Goal: Transaction & Acquisition: Purchase product/service

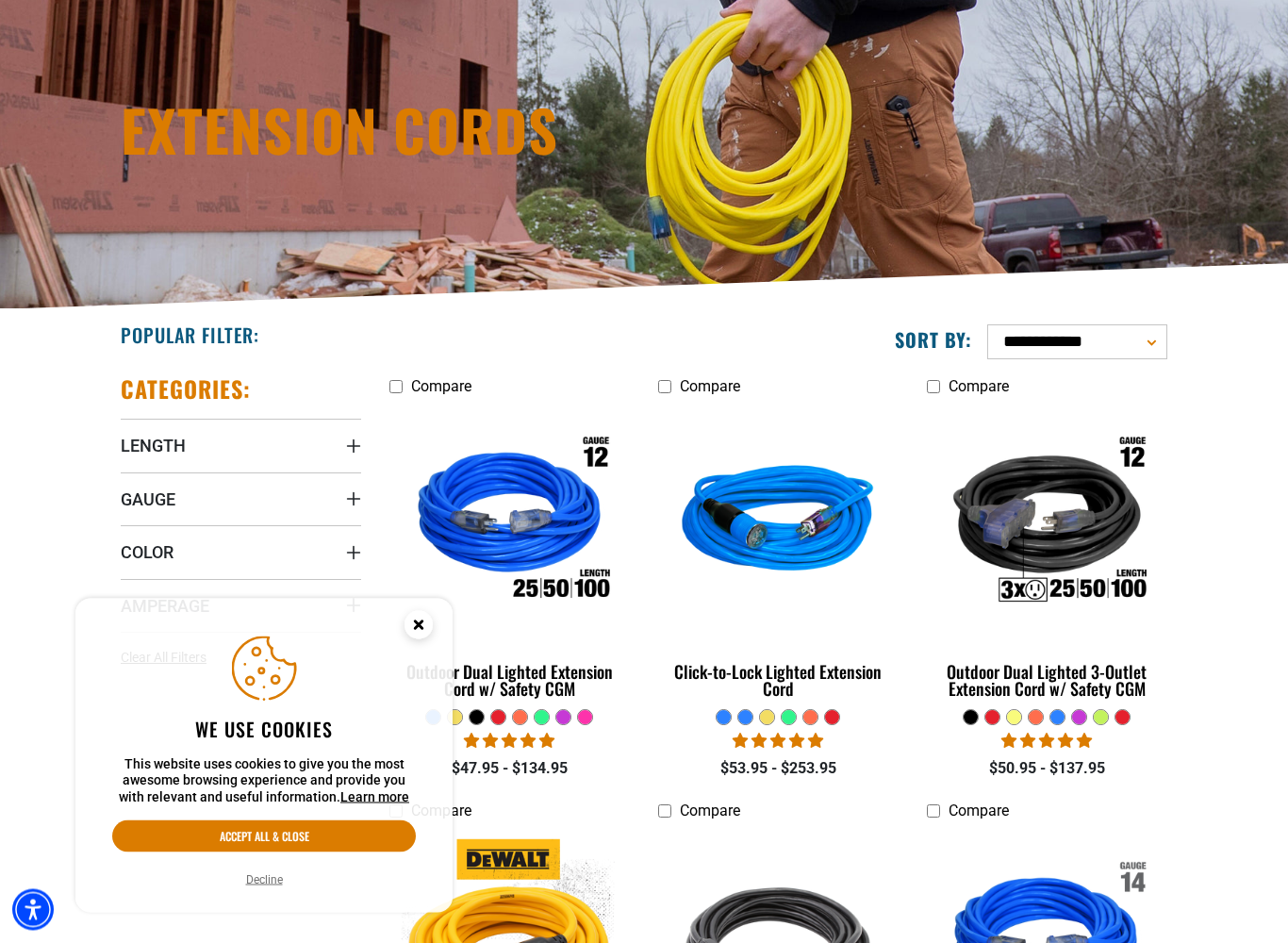
scroll to position [176, 0]
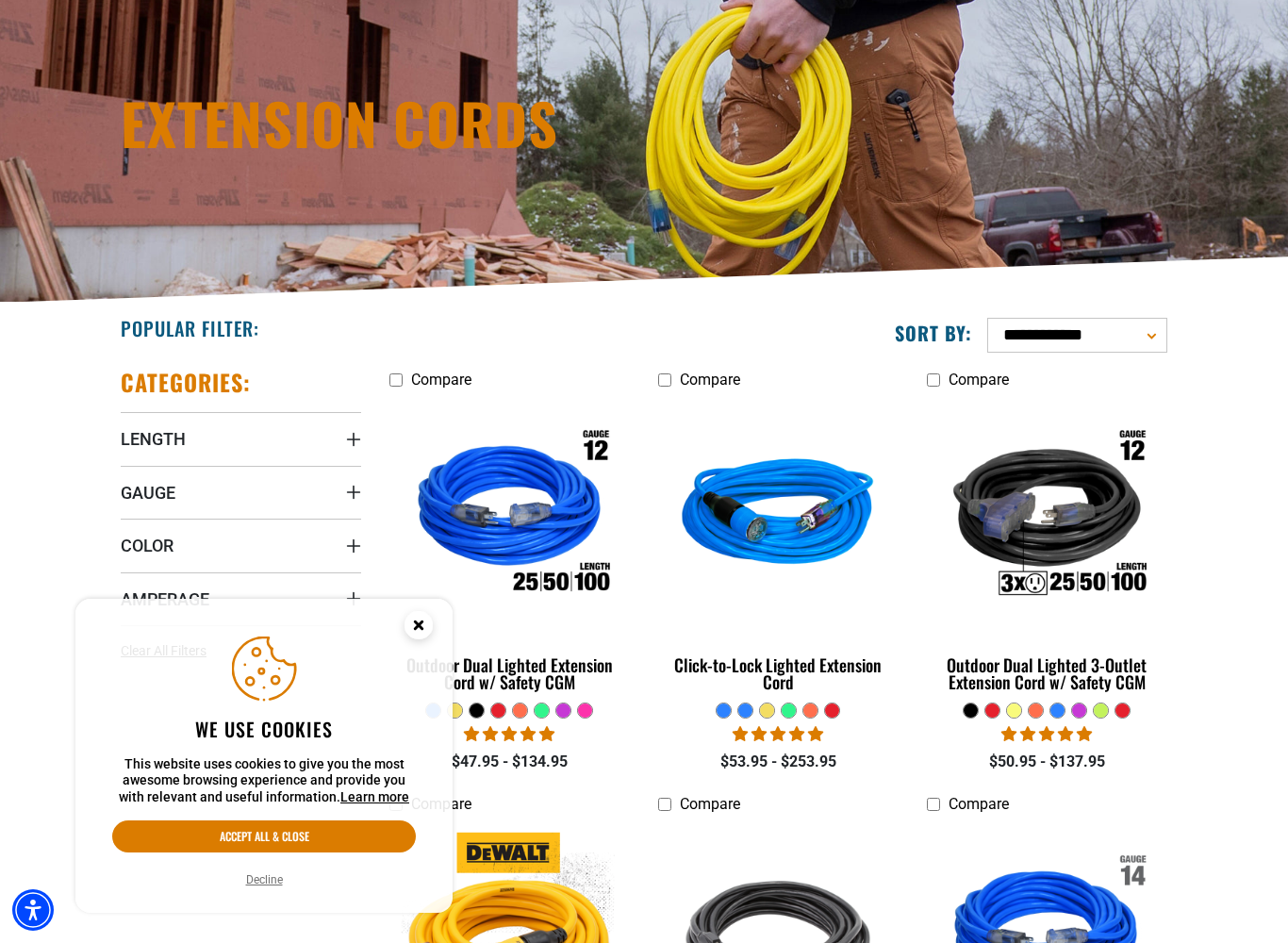
click at [437, 629] on icon "Close this option" at bounding box center [419, 628] width 57 height 57
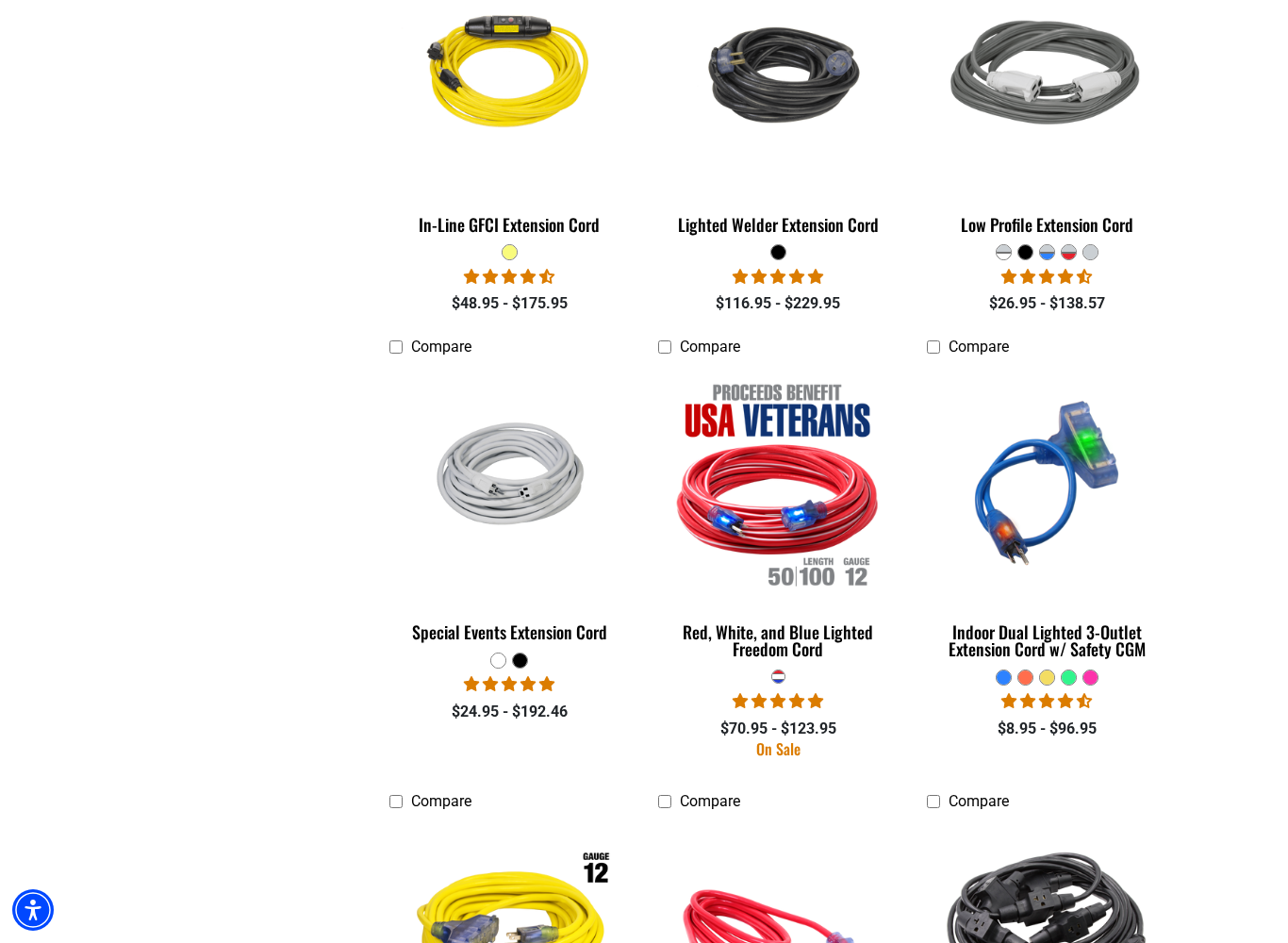
scroll to position [2338, 0]
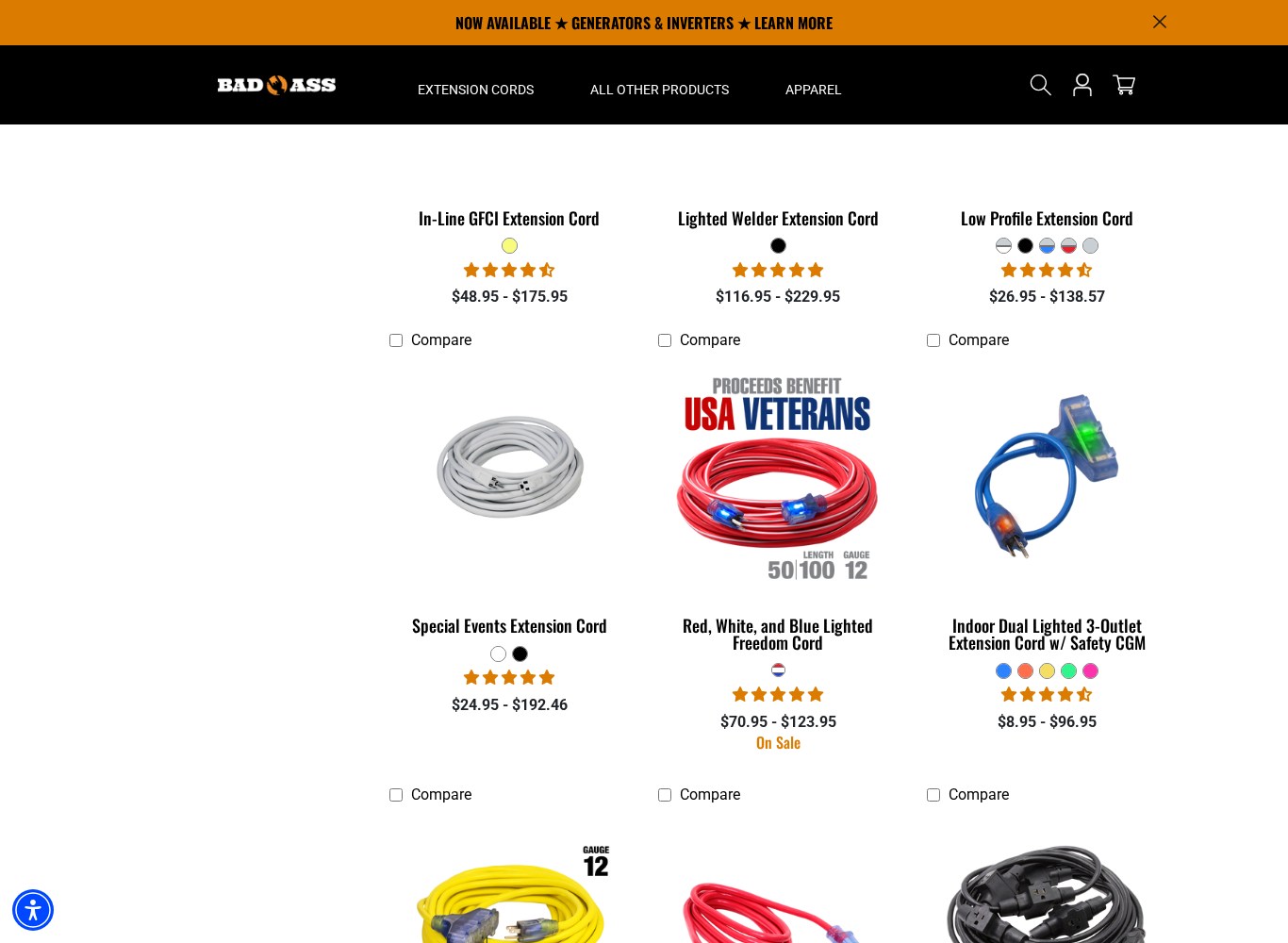
click at [813, 509] on img at bounding box center [777, 476] width 237 height 217
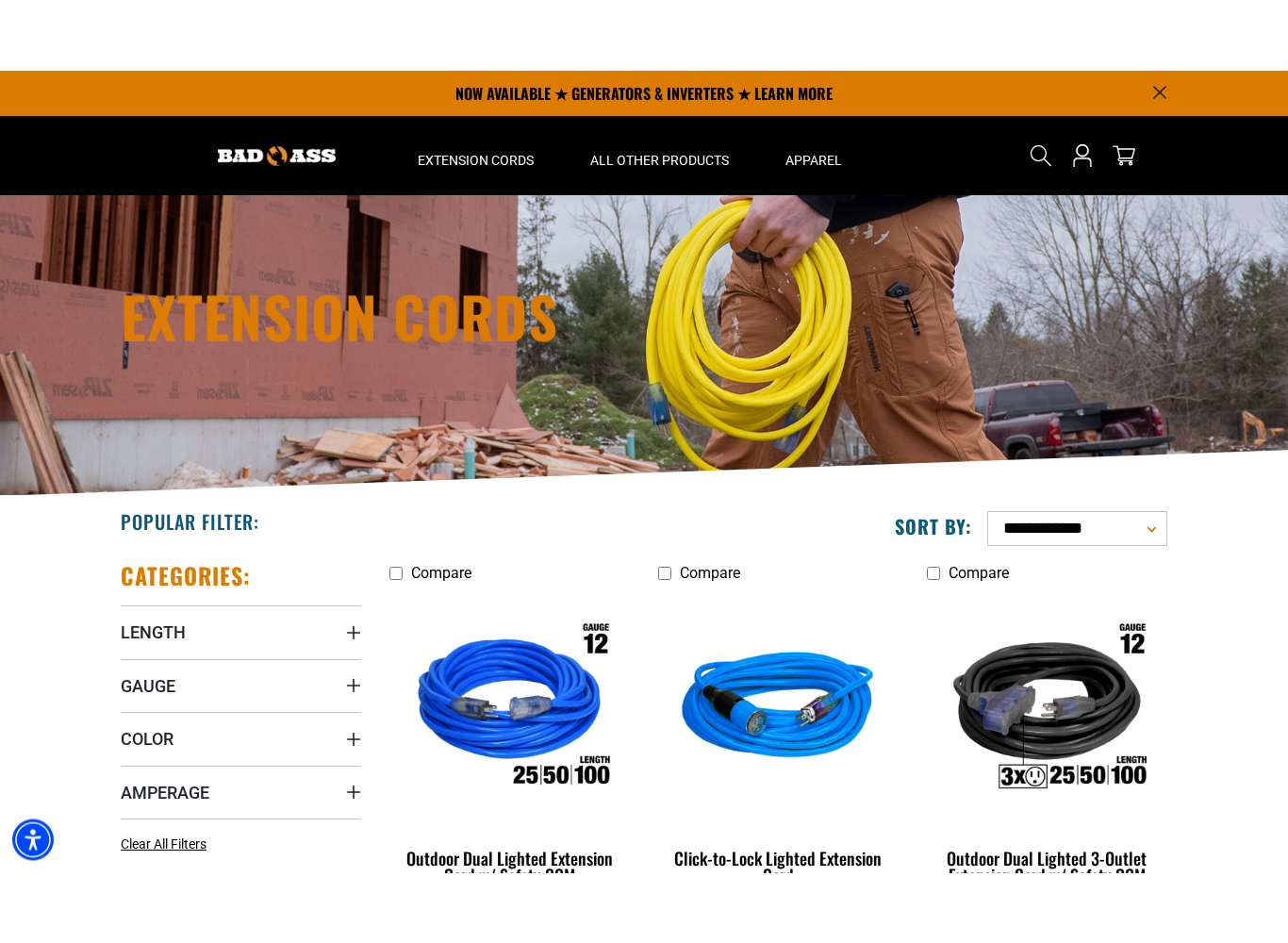
scroll to position [79, 0]
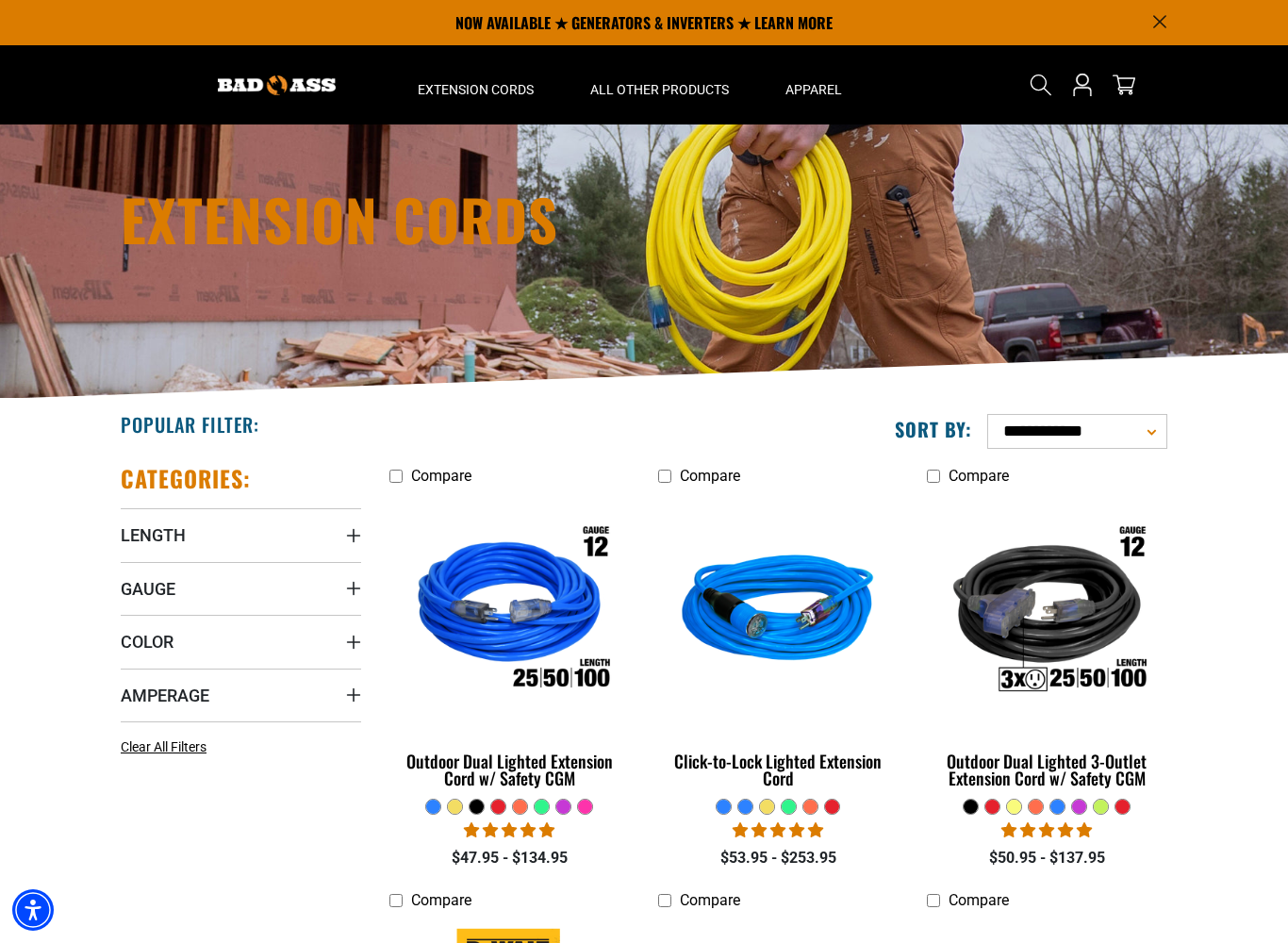
click at [183, 584] on summary "Gauge" at bounding box center [241, 589] width 240 height 53
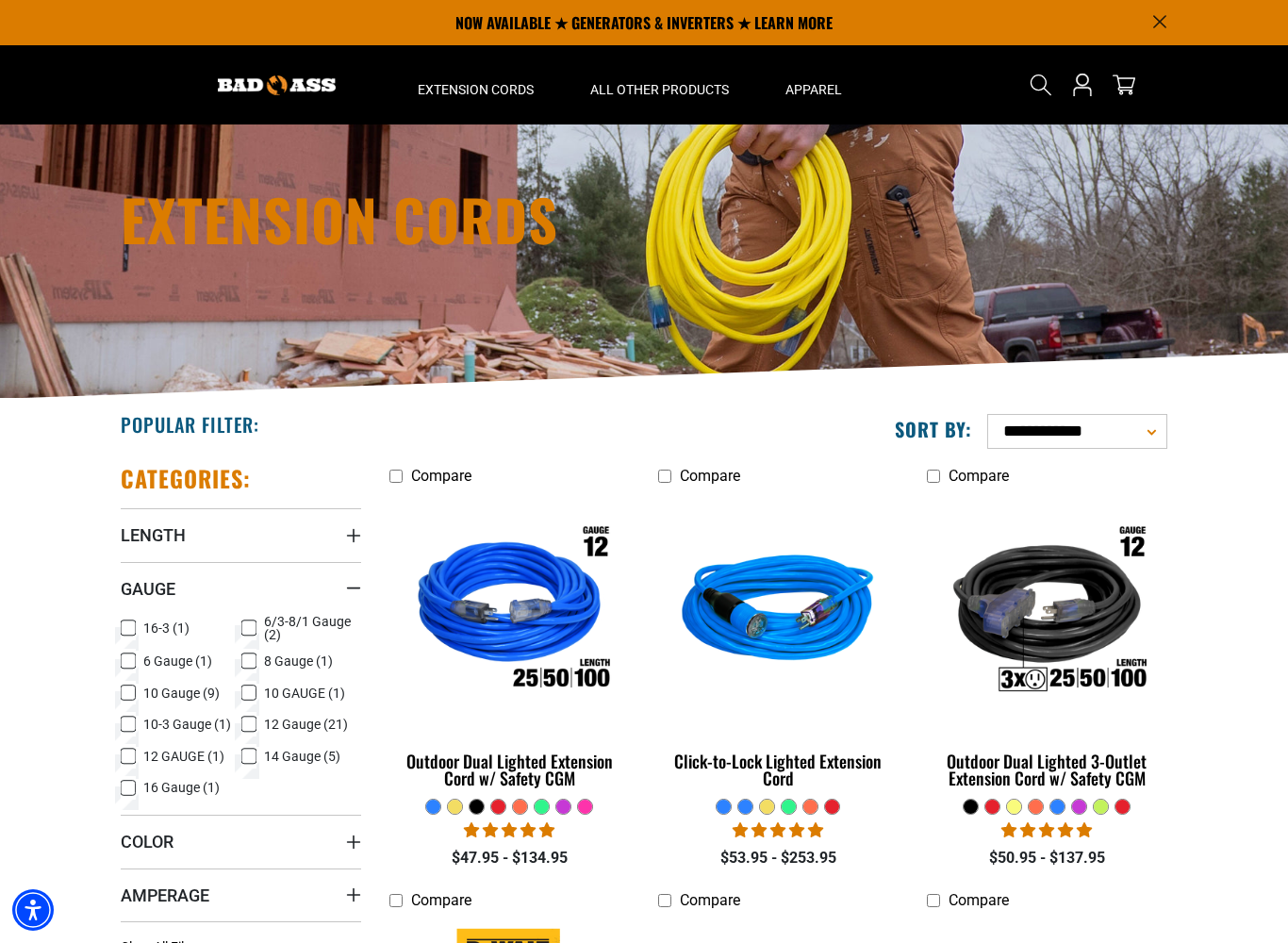
click at [252, 752] on icon at bounding box center [248, 756] width 15 height 24
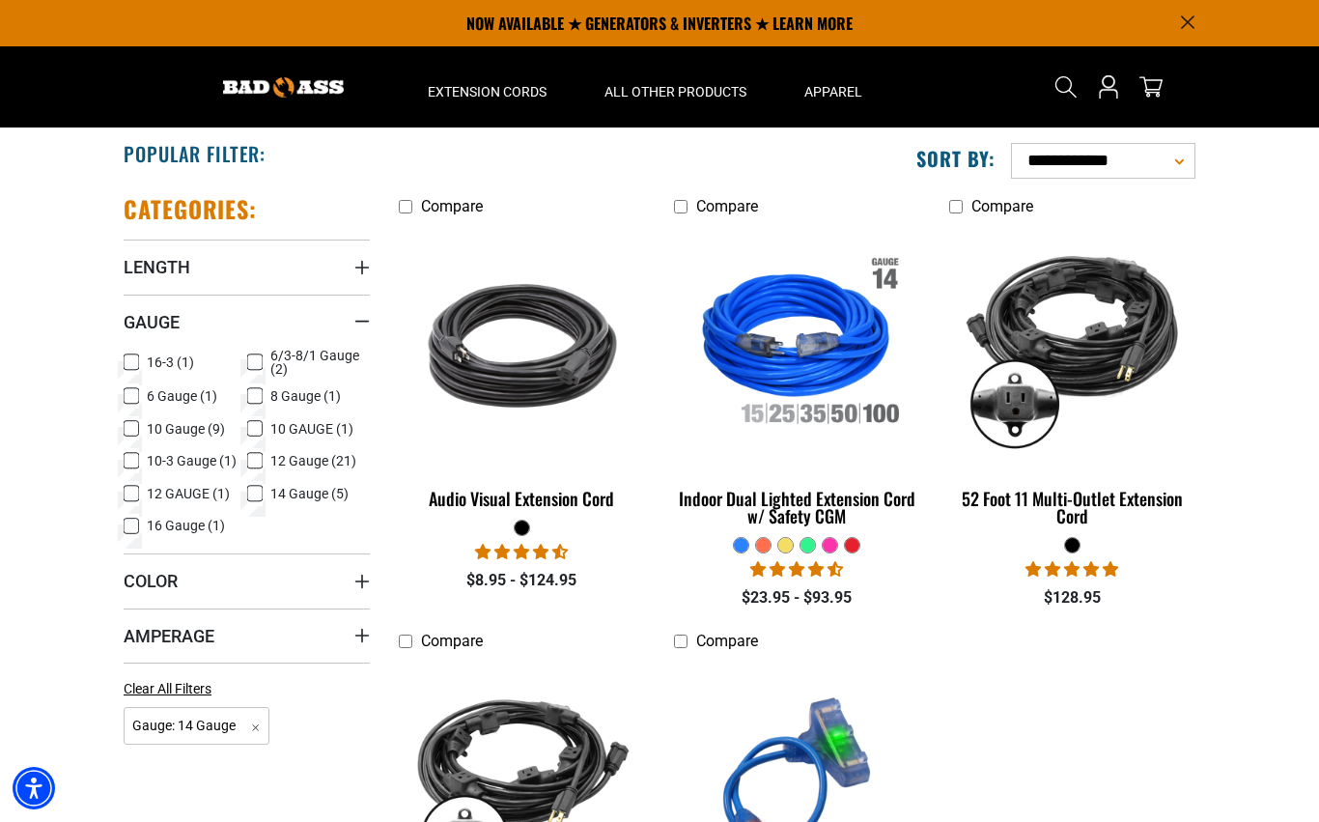
scroll to position [346, 0]
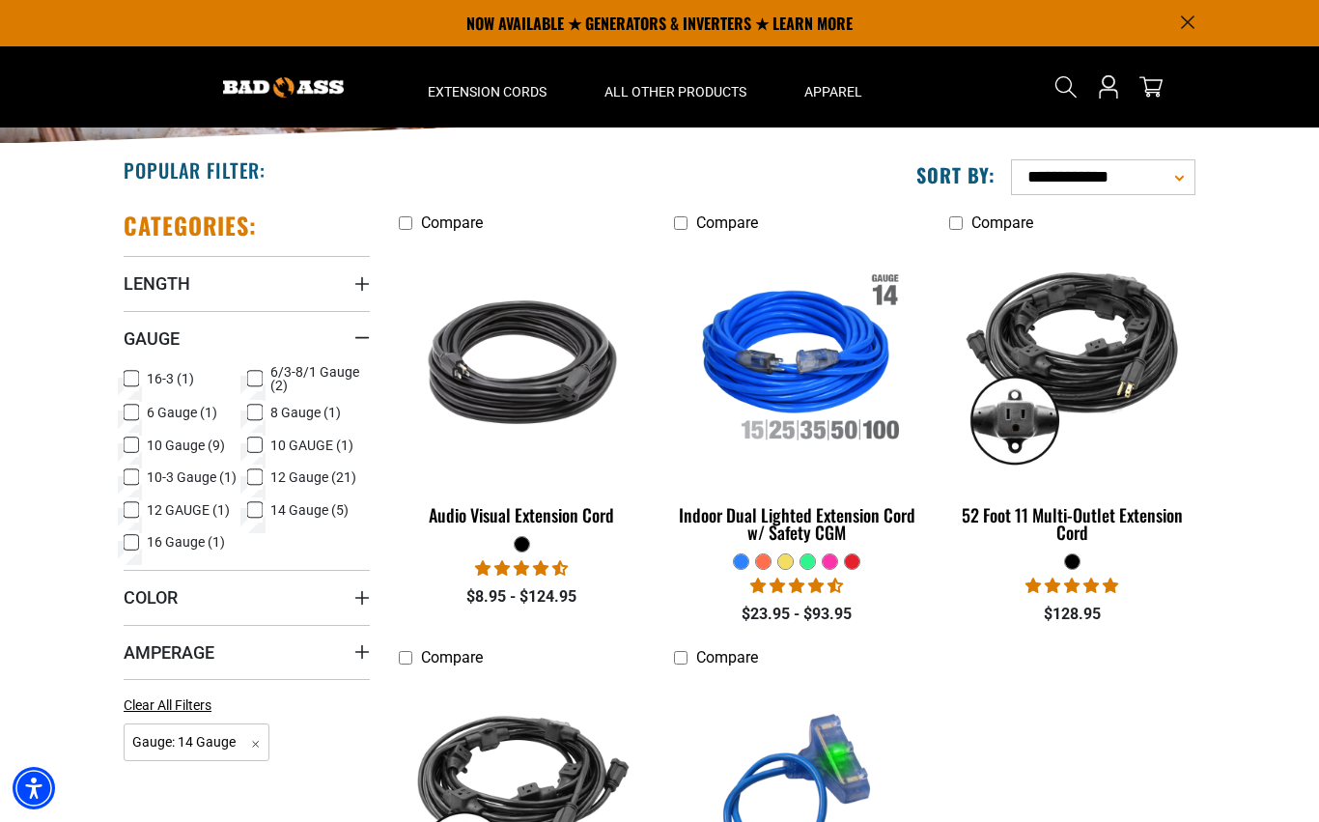
click at [795, 358] on img at bounding box center [796, 362] width 243 height 222
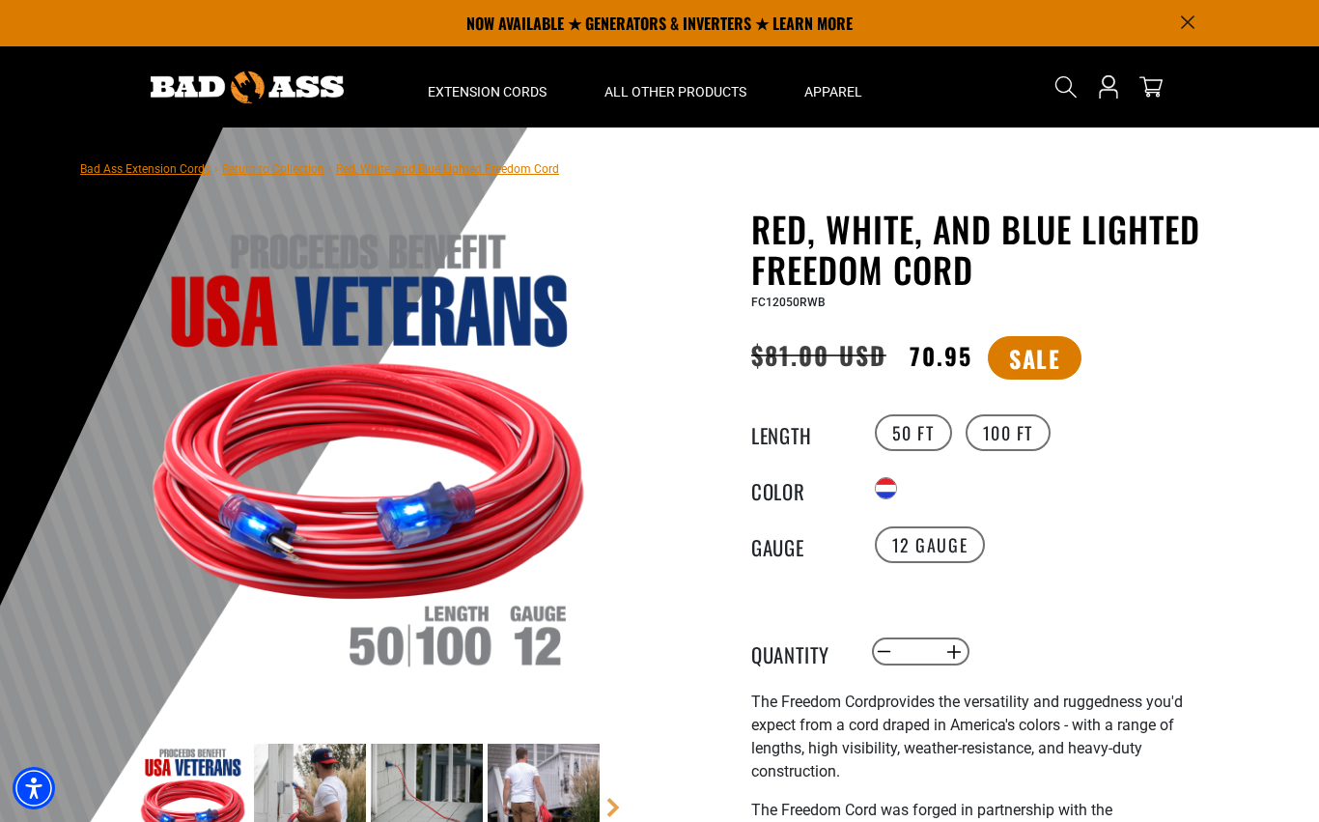
click at [300, 174] on link "Return to Collection" at bounding box center [273, 169] width 102 height 14
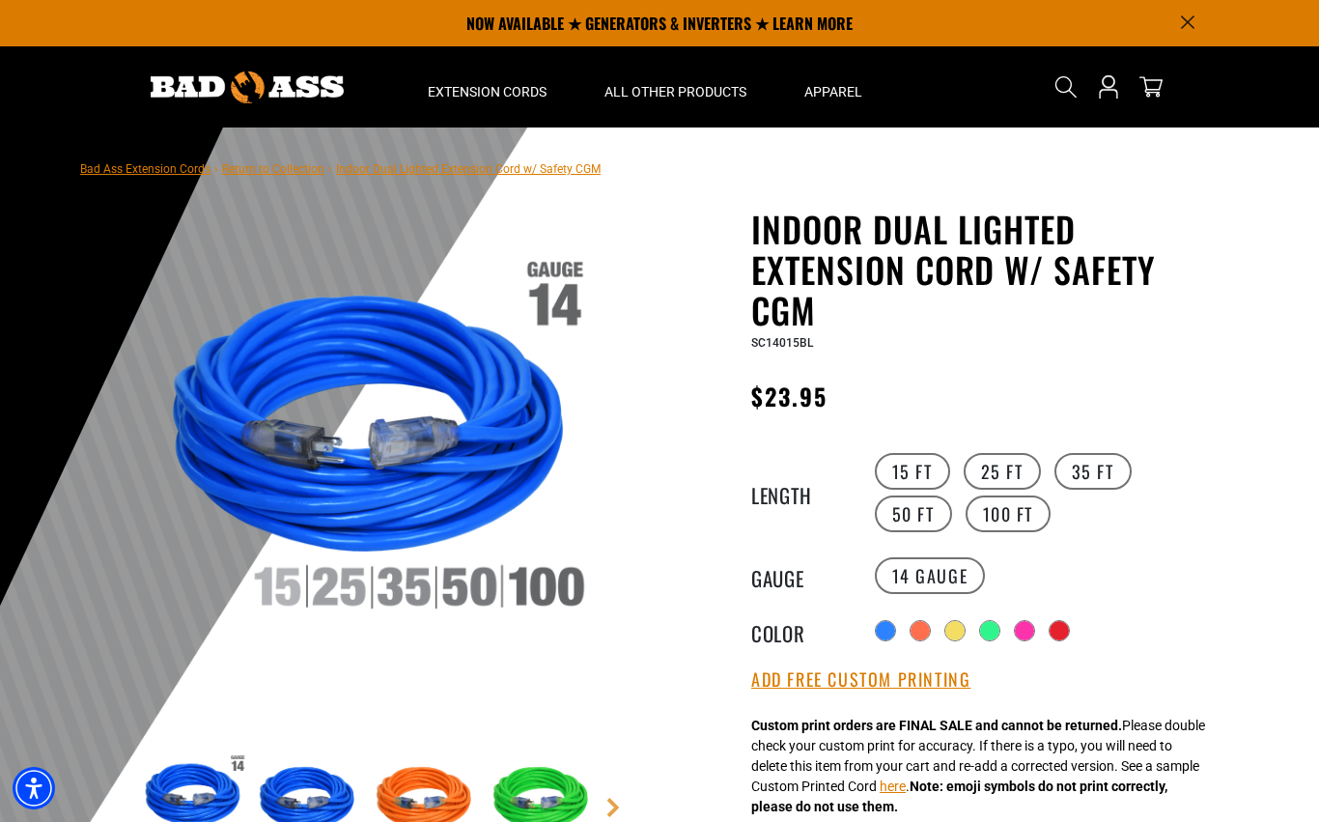
click at [1001, 457] on label "25 FT" at bounding box center [1002, 471] width 77 height 37
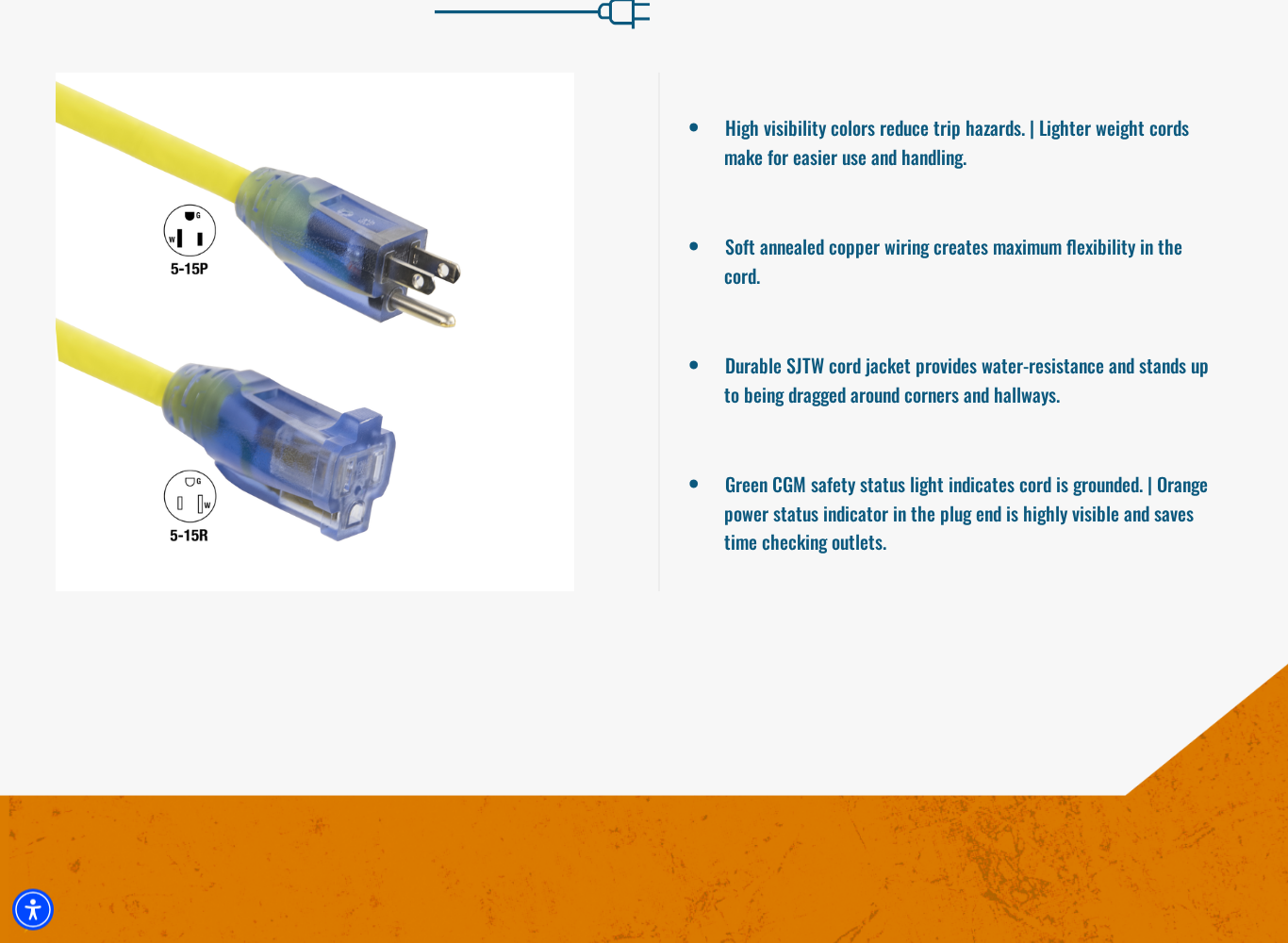
scroll to position [1424, 0]
click at [634, 386] on div at bounding box center [315, 331] width 658 height 518
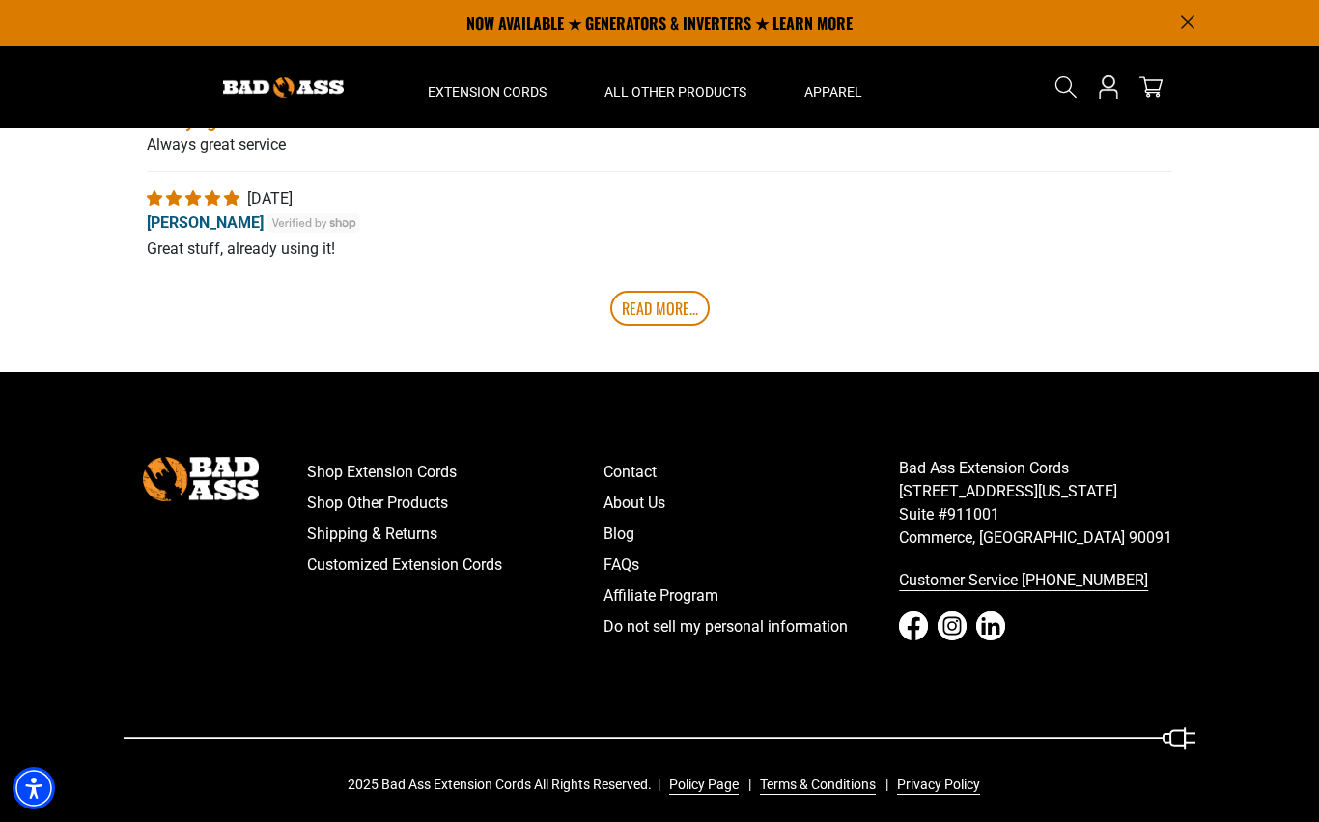
scroll to position [3892, 0]
click at [652, 520] on link "About Us" at bounding box center [752, 504] width 296 height 31
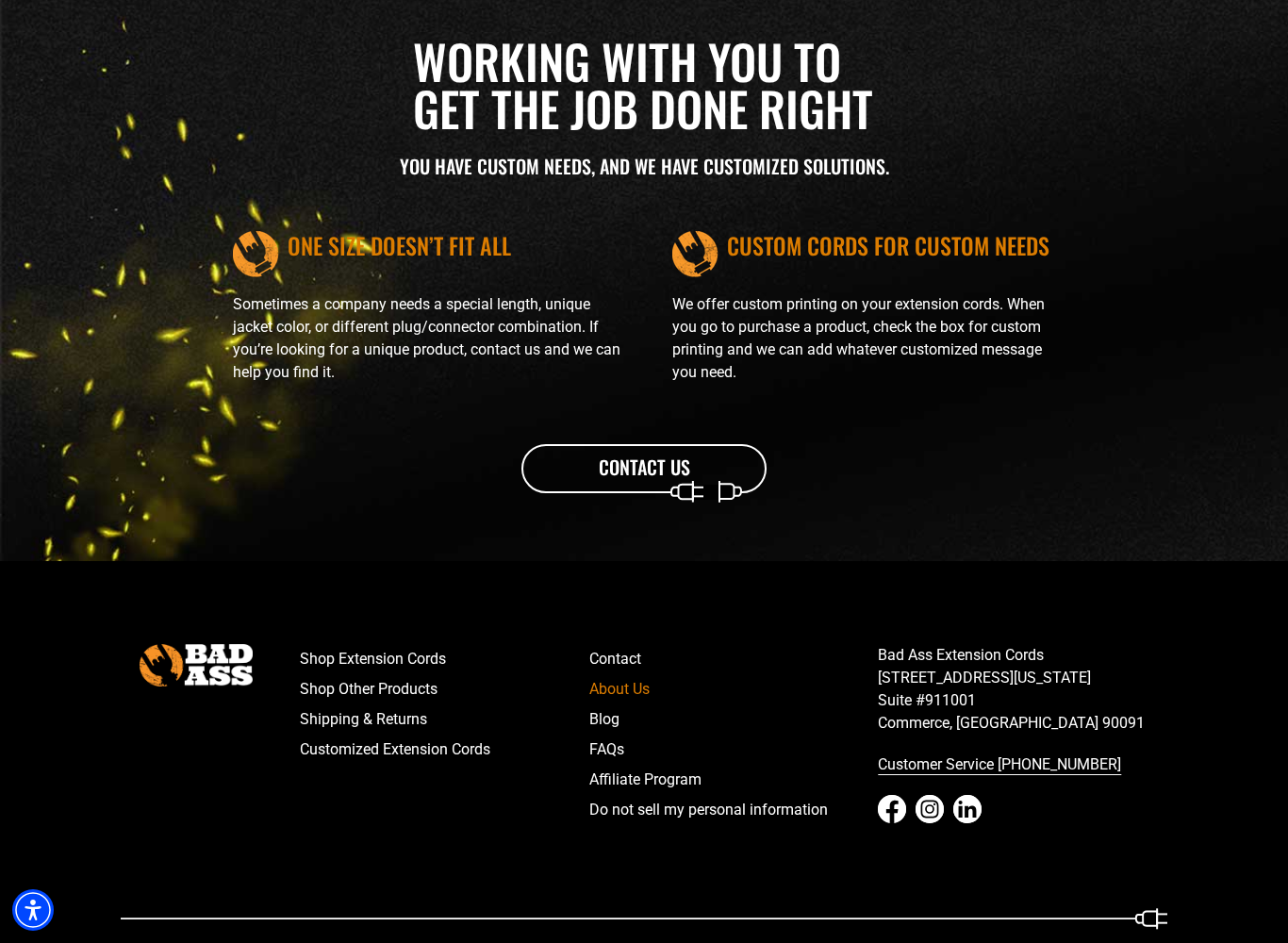
scroll to position [2048, 0]
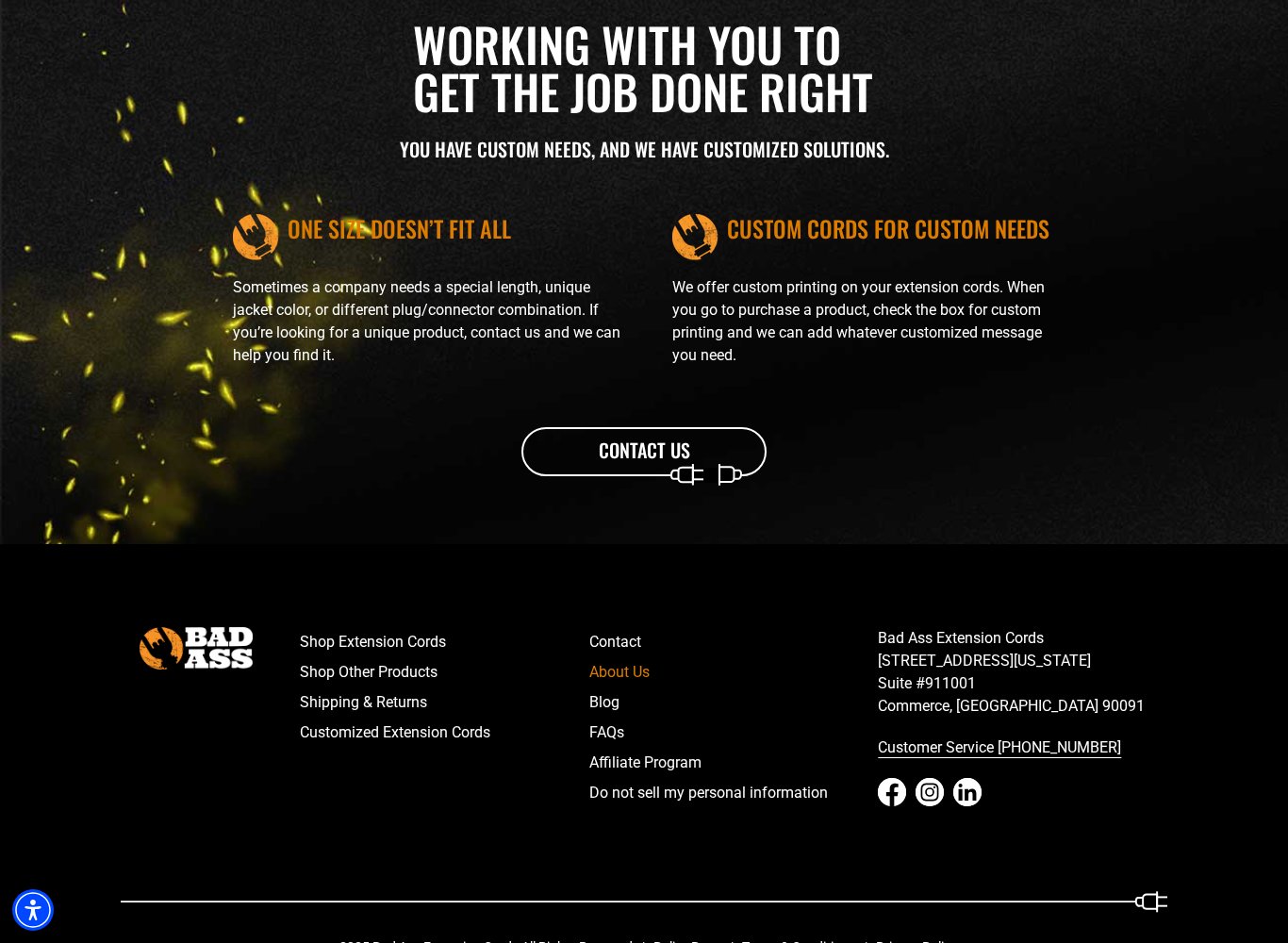
click at [684, 140] on h3 "YOU HAVE CUSTOM NEEDS, AND WE HAVE CUSTOMIZED SOLUTIONS." at bounding box center [644, 148] width 509 height 24
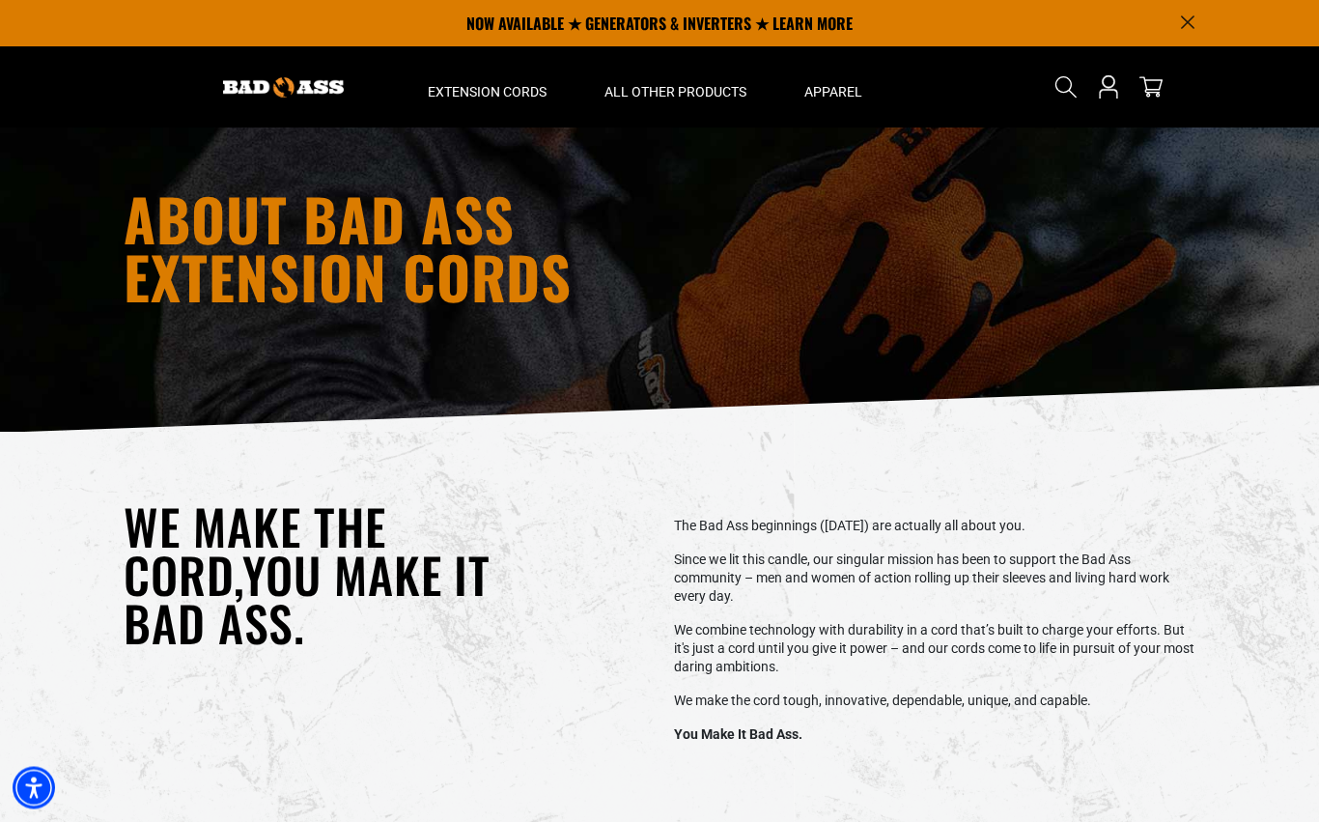
scroll to position [0, 0]
